Goal: Task Accomplishment & Management: Manage account settings

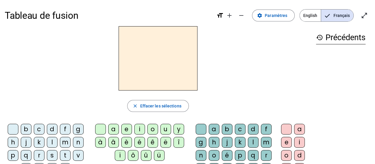
click at [65, 140] on div "m" at bounding box center [65, 142] width 11 height 11
click at [116, 127] on div "a" at bounding box center [113, 128] width 11 height 11
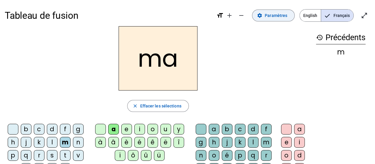
click at [276, 16] on span "Paramètres" at bounding box center [276, 15] width 23 height 7
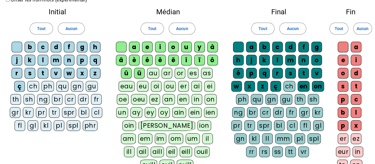
scroll to position [59, 0]
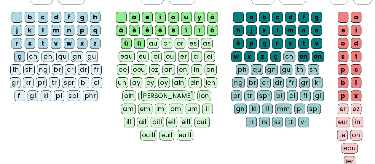
click at [139, 41] on div "ü" at bounding box center [139, 43] width 11 height 11
click at [125, 41] on div "û" at bounding box center [126, 43] width 11 height 11
click at [121, 30] on div "â" at bounding box center [121, 30] width 11 height 11
click at [172, 27] on div "ë" at bounding box center [173, 30] width 11 height 11
click at [185, 28] on div "î" at bounding box center [186, 30] width 11 height 11
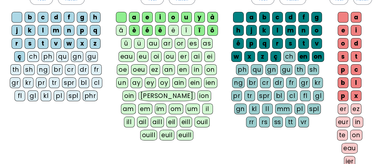
click at [198, 28] on div "ï" at bounding box center [199, 30] width 11 height 11
click at [212, 28] on div "ô" at bounding box center [212, 30] width 11 height 11
click at [36, 56] on div "ch" at bounding box center [33, 56] width 12 height 11
click at [71, 46] on div "w" at bounding box center [69, 43] width 11 height 11
click at [81, 45] on div "x" at bounding box center [82, 43] width 11 height 11
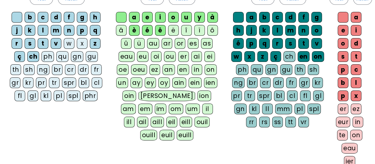
click at [93, 45] on div "z" at bounding box center [95, 43] width 11 height 11
drag, startPoint x: 17, startPoint y: 80, endPoint x: 23, endPoint y: 80, distance: 6.2
click at [17, 80] on div "gr" at bounding box center [15, 82] width 11 height 11
click at [66, 71] on div "cr" at bounding box center [70, 69] width 11 height 11
click at [59, 71] on div "br" at bounding box center [57, 69] width 11 height 11
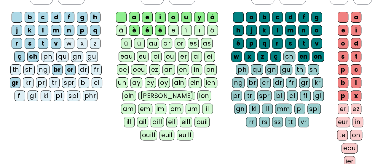
drag, startPoint x: 84, startPoint y: 69, endPoint x: 87, endPoint y: 69, distance: 3.0
click at [84, 69] on div "dr" at bounding box center [83, 69] width 11 height 11
click at [96, 69] on div "fr" at bounding box center [96, 69] width 11 height 11
click at [96, 79] on div "cl" at bounding box center [97, 82] width 11 height 11
click at [83, 81] on div "bl" at bounding box center [84, 82] width 11 height 11
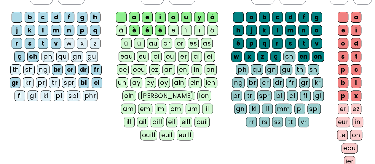
click at [98, 31] on div "q" at bounding box center [95, 30] width 11 height 11
click at [65, 57] on div "qu" at bounding box center [62, 56] width 12 height 11
click at [18, 18] on div at bounding box center [17, 17] width 11 height 11
click at [20, 93] on div "fl" at bounding box center [20, 95] width 11 height 11
click at [33, 92] on div "gl" at bounding box center [33, 95] width 11 height 11
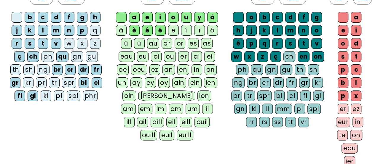
click at [61, 92] on div "pl" at bounding box center [59, 95] width 11 height 11
drag, startPoint x: 52, startPoint y: 78, endPoint x: 48, endPoint y: 80, distance: 4.0
click at [52, 78] on div "tr" at bounding box center [54, 82] width 11 height 11
click at [45, 81] on div "pr" at bounding box center [41, 82] width 11 height 11
drag, startPoint x: 170, startPoint y: 70, endPoint x: 176, endPoint y: 68, distance: 6.5
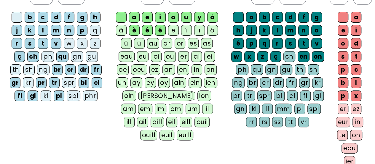
click at [170, 70] on div "an" at bounding box center [169, 69] width 12 height 11
click at [184, 67] on div "en" at bounding box center [183, 69] width 12 height 11
click at [195, 66] on div "in" at bounding box center [196, 69] width 11 height 11
click at [209, 66] on div "on" at bounding box center [210, 69] width 12 height 11
click at [123, 82] on div "un" at bounding box center [122, 82] width 12 height 11
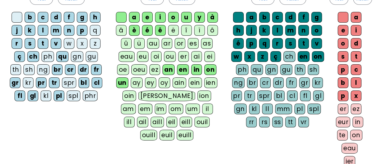
drag, startPoint x: 156, startPoint y: 42, endPoint x: 154, endPoint y: 44, distance: 3.2
click at [156, 42] on div "au" at bounding box center [153, 43] width 12 height 11
drag, startPoint x: 128, startPoint y: 57, endPoint x: 140, endPoint y: 57, distance: 12.5
click at [128, 57] on div "eau" at bounding box center [127, 56] width 16 height 11
click at [146, 57] on div "eu" at bounding box center [143, 56] width 12 height 11
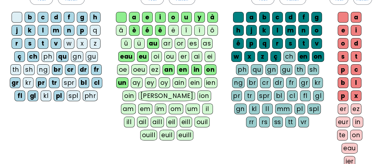
click at [155, 56] on div "oi" at bounding box center [156, 56] width 11 height 11
click at [170, 52] on div "ou" at bounding box center [170, 56] width 12 height 11
click at [198, 53] on div "ai" at bounding box center [197, 56] width 11 height 11
click at [167, 103] on div "im" at bounding box center [161, 108] width 12 height 11
click at [152, 103] on div "em" at bounding box center [145, 108] width 14 height 11
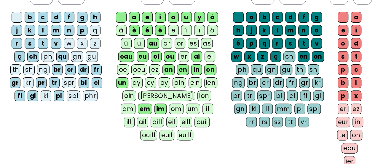
click at [136, 103] on div "am" at bounding box center [128, 108] width 15 height 11
click at [169, 104] on div "om" at bounding box center [176, 108] width 15 height 11
click at [240, 18] on div at bounding box center [238, 17] width 11 height 11
click at [303, 56] on div "en" at bounding box center [304, 56] width 12 height 11
click at [315, 56] on div "on" at bounding box center [318, 56] width 12 height 11
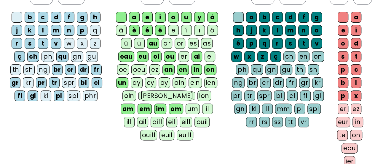
click at [262, 56] on div "z" at bounding box center [263, 56] width 11 height 11
click at [252, 56] on div "x" at bounding box center [250, 56] width 11 height 11
click at [237, 57] on div "w" at bounding box center [237, 56] width 11 height 11
click at [261, 67] on div "qu" at bounding box center [257, 69] width 12 height 11
click at [266, 42] on div "q" at bounding box center [264, 43] width 11 height 11
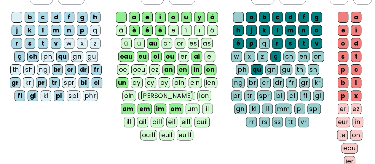
click at [348, 146] on div "eau" at bounding box center [350, 147] width 16 height 11
click at [355, 132] on div "on" at bounding box center [357, 134] width 12 height 11
click at [359, 122] on div "in" at bounding box center [358, 121] width 11 height 11
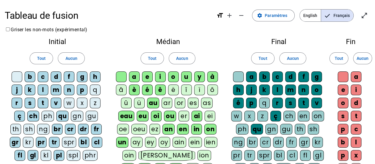
scroll to position [141, 0]
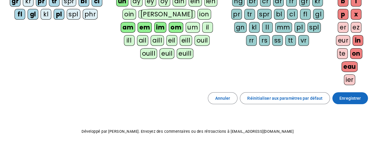
click at [346, 95] on span "Enregistrer" at bounding box center [350, 97] width 21 height 7
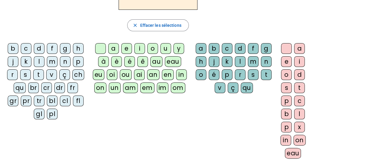
scroll to position [51, 0]
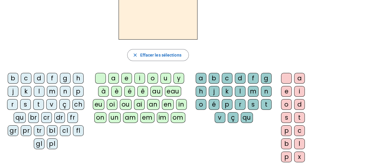
click at [52, 89] on div "m" at bounding box center [52, 91] width 11 height 11
click at [112, 77] on div "a" at bounding box center [113, 78] width 11 height 11
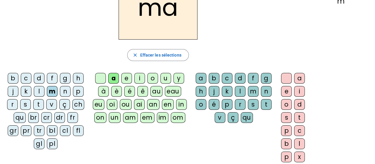
click at [263, 103] on div "t" at bounding box center [266, 104] width 11 height 11
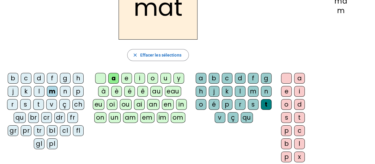
scroll to position [80, 0]
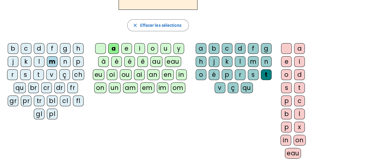
drag, startPoint x: 288, startPoint y: 139, endPoint x: 265, endPoint y: 142, distance: 23.1
click at [288, 139] on div "in" at bounding box center [286, 139] width 11 height 11
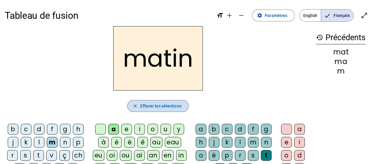
click at [177, 105] on span "Effacer les sélections" at bounding box center [160, 105] width 41 height 7
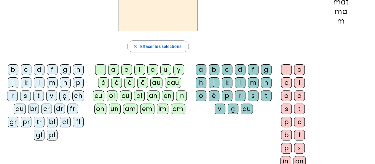
scroll to position [89, 0]
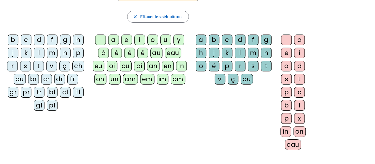
click at [15, 40] on div "b" at bounding box center [13, 39] width 11 height 11
click at [114, 38] on div "a" at bounding box center [113, 39] width 11 height 11
click at [264, 65] on div "t" at bounding box center [266, 66] width 11 height 11
click at [294, 142] on div "eau" at bounding box center [293, 144] width 16 height 11
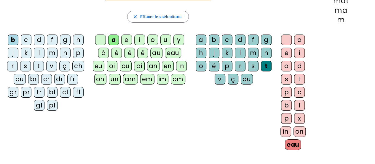
scroll to position [0, 0]
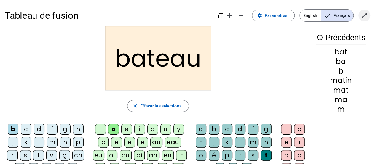
click at [366, 15] on mat-icon "open_in_full" at bounding box center [364, 15] width 7 height 7
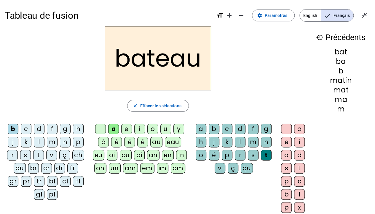
click at [269, 79] on div "bateau" at bounding box center [158, 58] width 307 height 64
click at [164, 105] on span "Effacer les sélections" at bounding box center [160, 105] width 41 height 7
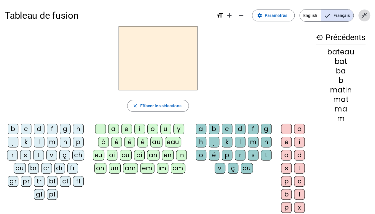
click at [364, 15] on mat-icon "close_fullscreen" at bounding box center [364, 15] width 7 height 7
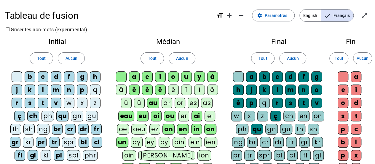
scroll to position [141, 0]
